Goal: Information Seeking & Learning: Learn about a topic

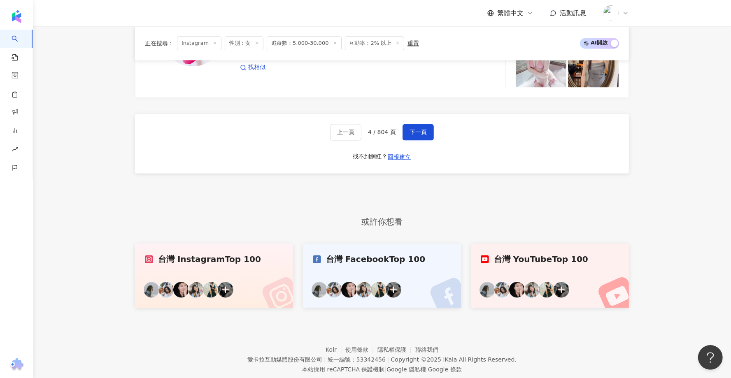
scroll to position [1646, 0]
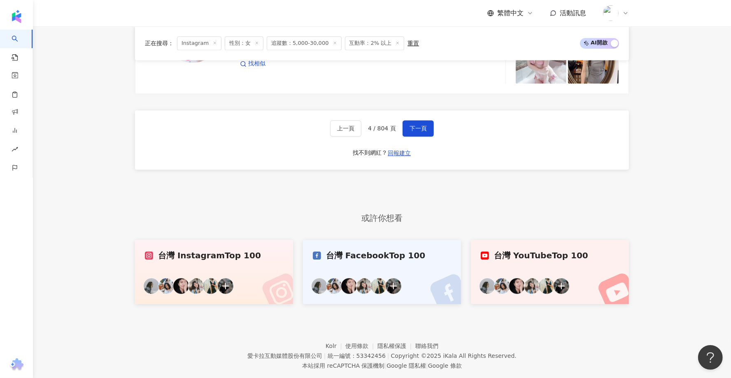
click at [622, 278] on icon at bounding box center [617, 292] width 32 height 28
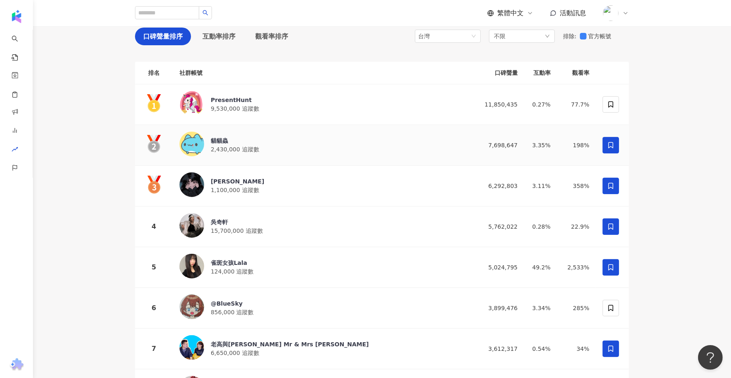
scroll to position [90, 0]
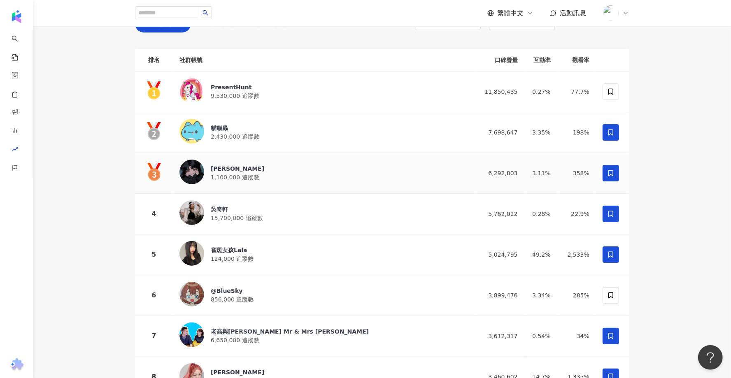
click at [194, 165] on img at bounding box center [191, 172] width 25 height 25
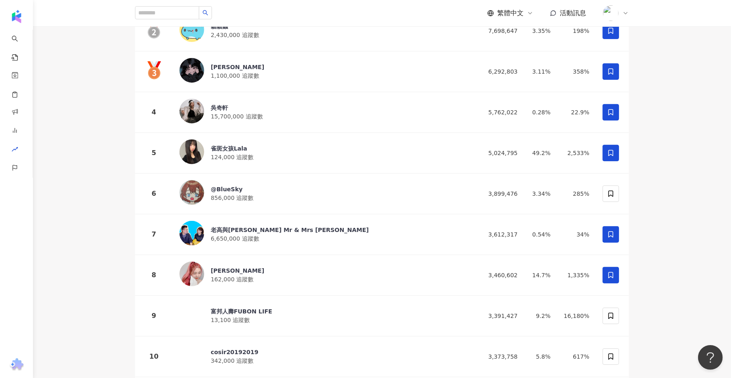
scroll to position [213, 0]
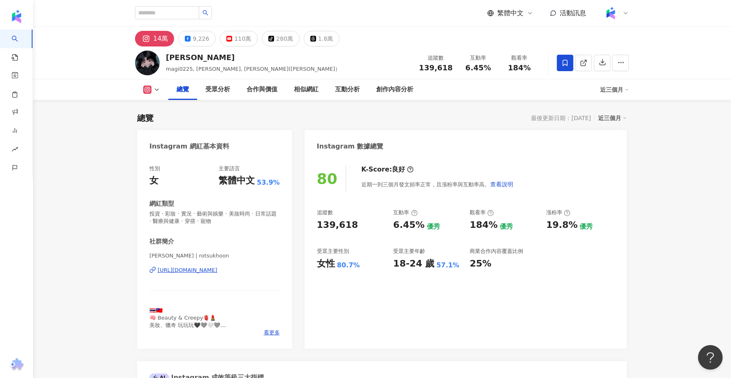
click at [189, 267] on div "[URL][DOMAIN_NAME]" at bounding box center [188, 270] width 60 height 7
